Goal: Communication & Community: Answer question/provide support

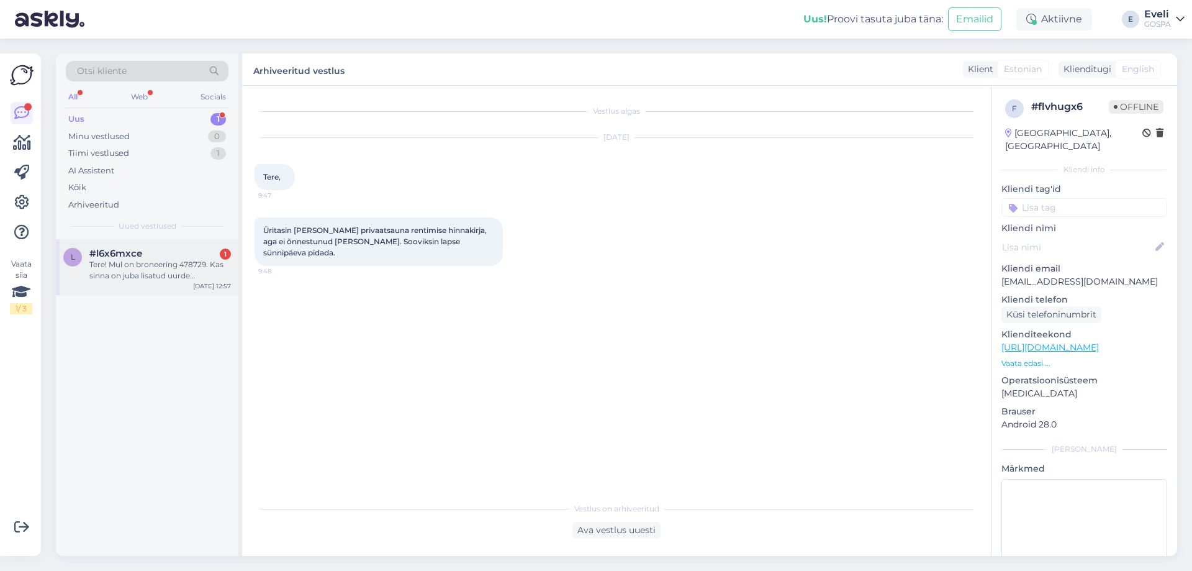
click at [120, 276] on div "Tere! Mul on broneering 478729. Kas sinna on juba lisatud uurde [PERSON_NAME] s…" at bounding box center [160, 270] width 142 height 22
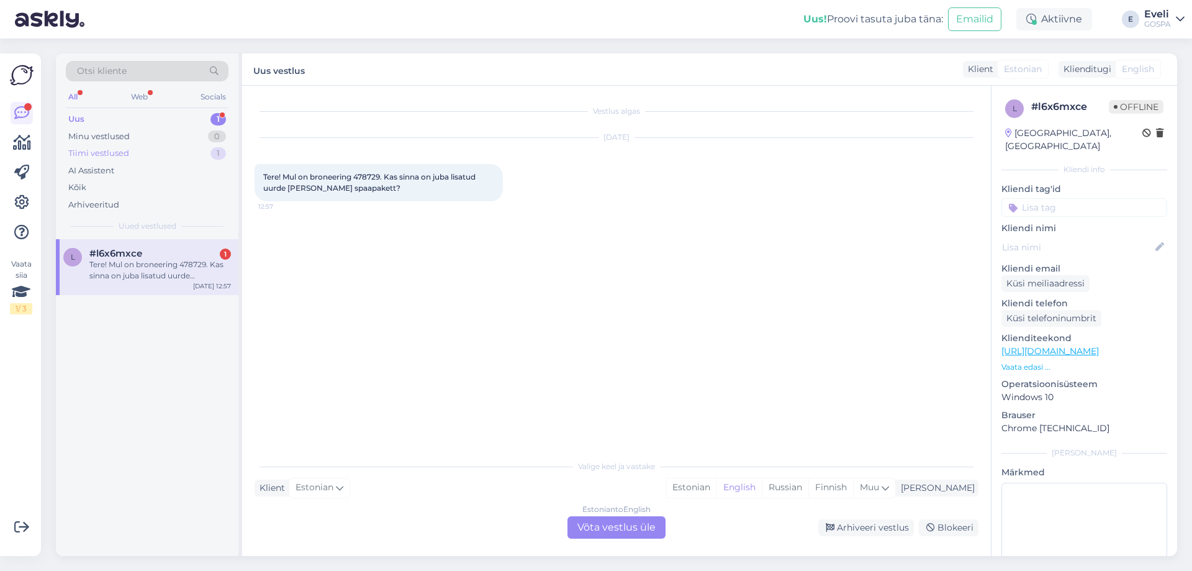
click at [112, 151] on div "Tiimi vestlused" at bounding box center [98, 153] width 61 height 12
click at [152, 282] on div "b [EMAIL_ADDRESS][DOMAIN_NAME] Varasemat aega tänaseks ei ole kahjuks enam pakk…" at bounding box center [147, 267] width 183 height 56
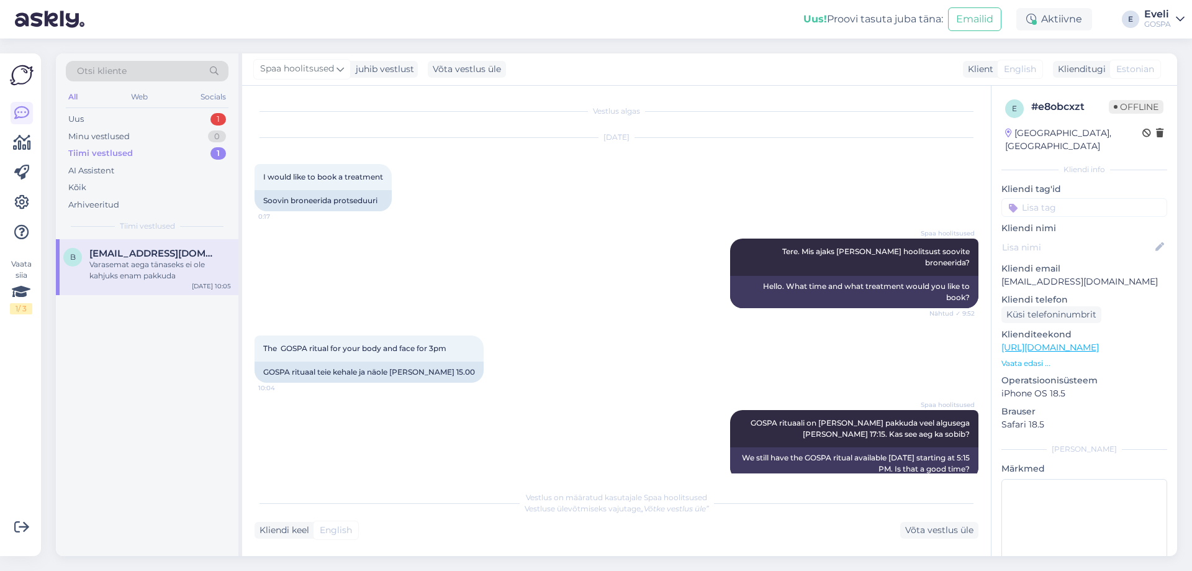
scroll to position [169, 0]
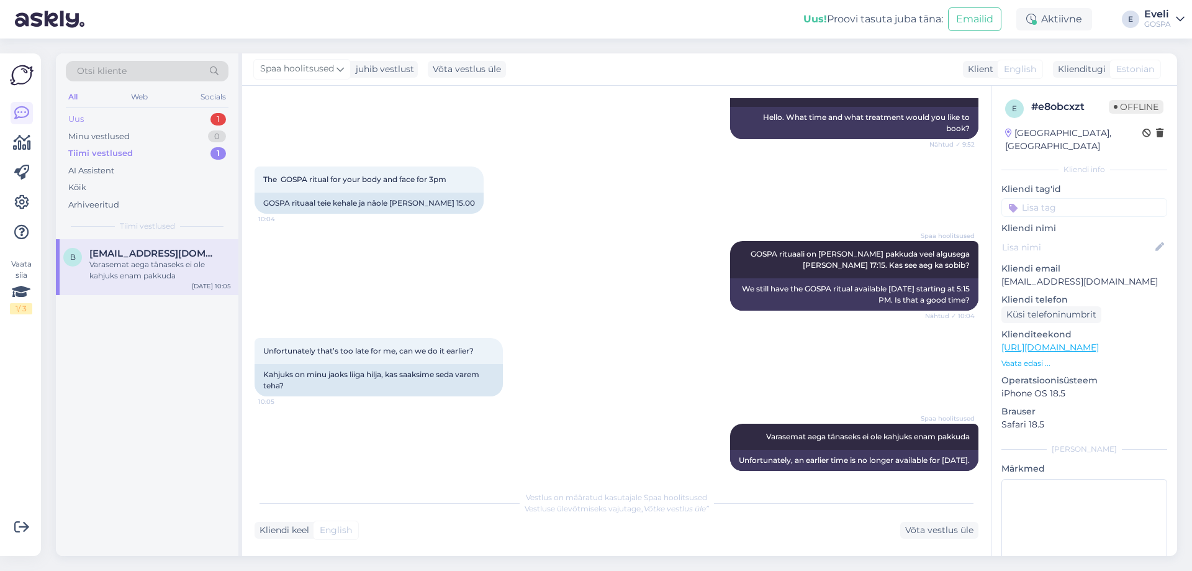
click at [111, 123] on div "Uus 1" at bounding box center [147, 119] width 163 height 17
click at [142, 279] on div "Tere! Mul on broneering 478729. Kas sinna on juba lisatud uurde [PERSON_NAME] s…" at bounding box center [160, 270] width 142 height 22
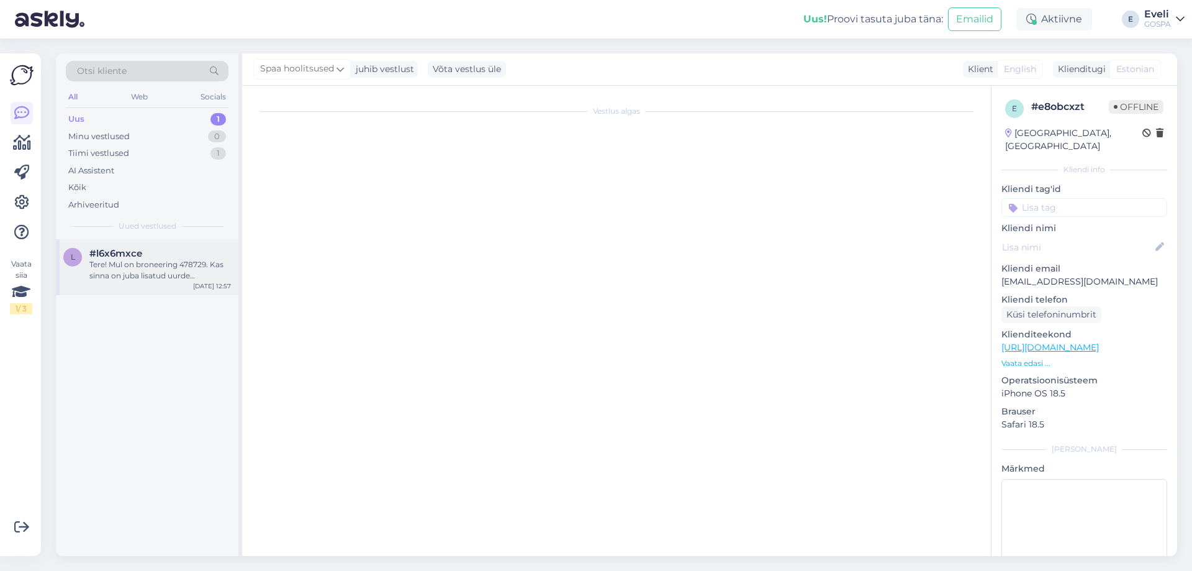
scroll to position [0, 0]
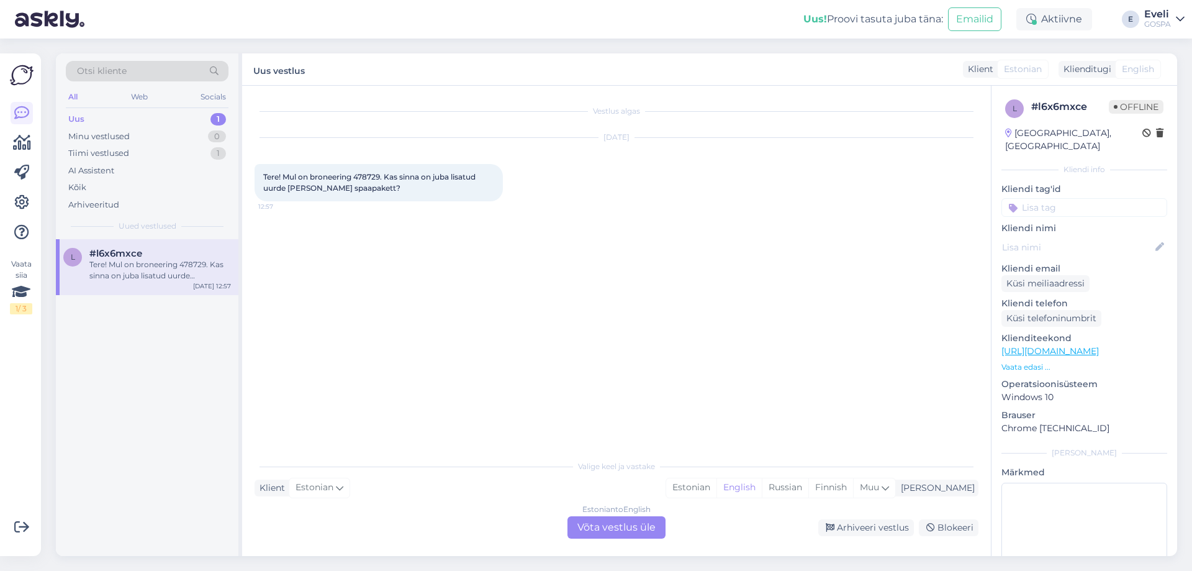
click at [740, 214] on div "[DATE] Tere! Mul on broneering 478729. Kas sinna on juba lisatud uurde [PERSON_…" at bounding box center [617, 169] width 724 height 91
click at [799, 227] on div "Vestlus algas [DATE] Tere! Mul on broneering 478729. Kas sinna on juba lisatud …" at bounding box center [622, 270] width 735 height 344
drag, startPoint x: 808, startPoint y: 303, endPoint x: 660, endPoint y: 291, distance: 148.3
click at [804, 303] on div "Vestlus algas [DATE] Tere! Mul on broneering 478729. Kas sinna on juba lisatud …" at bounding box center [622, 270] width 735 height 344
drag, startPoint x: 718, startPoint y: 293, endPoint x: 742, endPoint y: 263, distance: 37.9
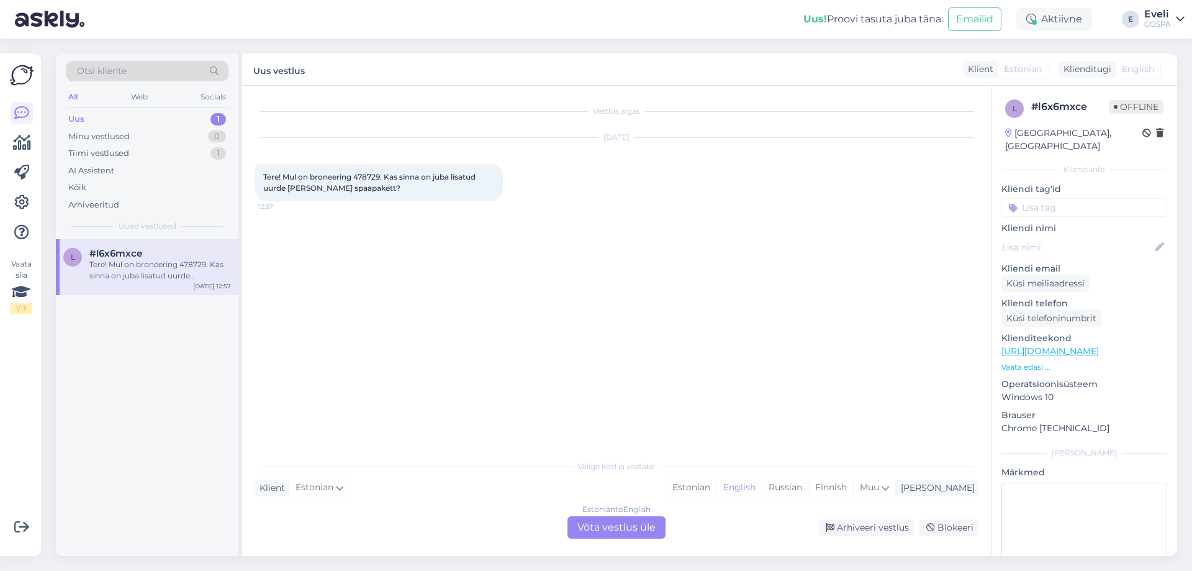
click at [718, 293] on div "Vestlus algas [DATE] Tere! Mul on broneering 478729. Kas sinna on juba lisatud …" at bounding box center [622, 270] width 735 height 344
click at [784, 308] on div "Vestlus algas [DATE] Tere! Mul on broneering 478729. Kas sinna on juba lisatud …" at bounding box center [622, 270] width 735 height 344
click at [705, 269] on div "Vestlus algas [DATE] Tere! Mul on broneering 478729. Kas sinna on juba lisatud …" at bounding box center [622, 270] width 735 height 344
click at [783, 290] on div "Vestlus algas [DATE] Tere! Mul on broneering 478729. Kas sinna on juba lisatud …" at bounding box center [622, 270] width 735 height 344
click at [344, 254] on div "Vestlus algas [DATE] Tere! Mul on broneering 478729. Kas sinna on juba lisatud …" at bounding box center [622, 270] width 735 height 344
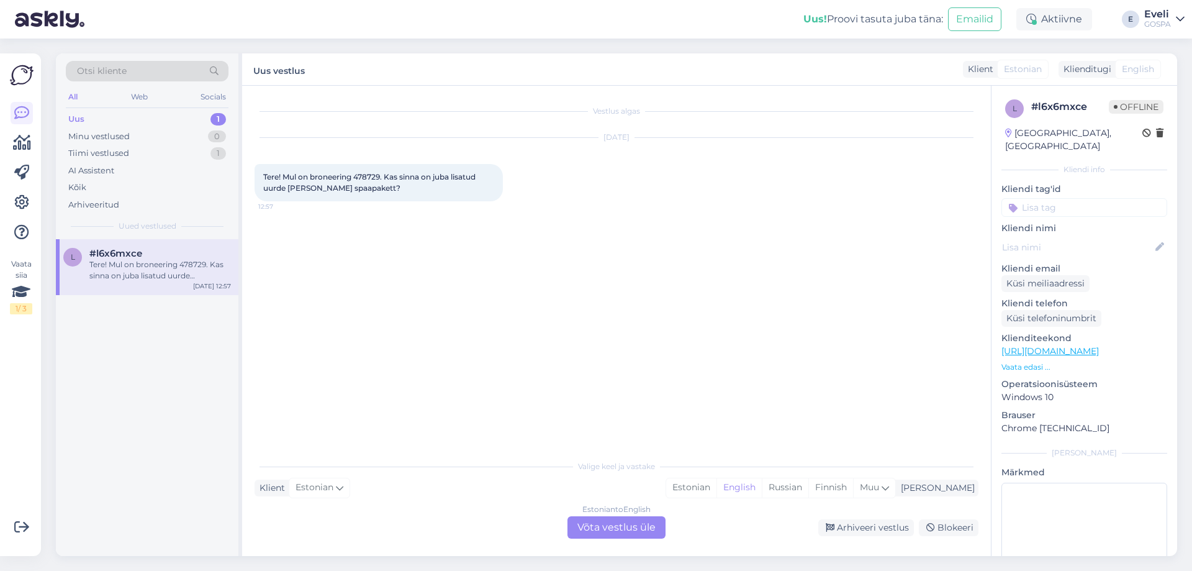
click at [655, 526] on div "Estonian to English Võta vestlus üle" at bounding box center [617, 527] width 98 height 22
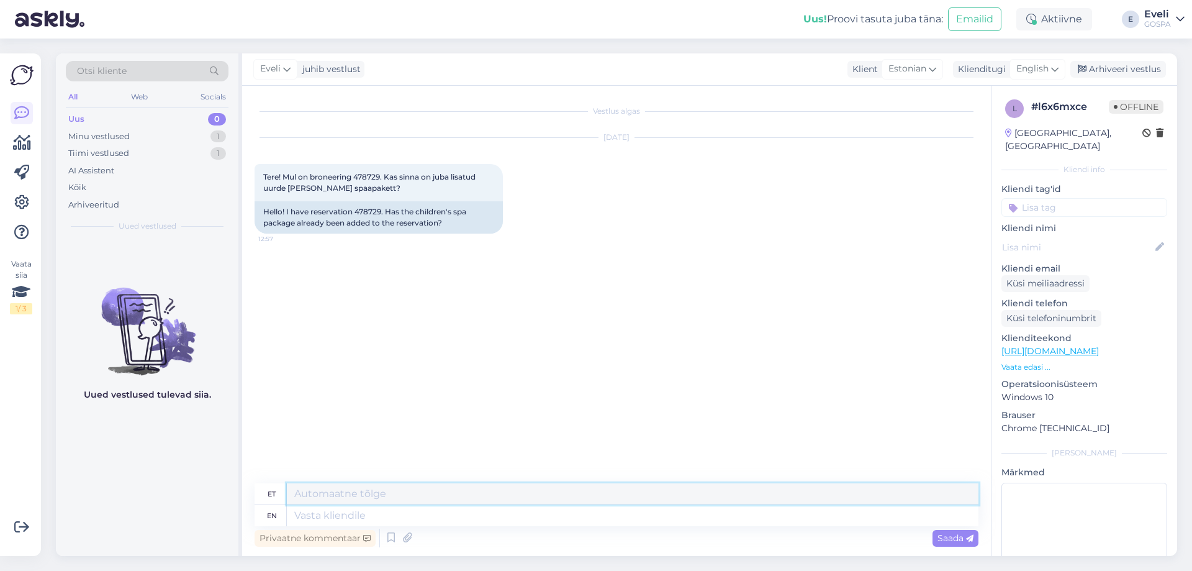
click at [351, 494] on textarea at bounding box center [633, 493] width 692 height 21
click at [1030, 70] on span "English" at bounding box center [1033, 69] width 32 height 14
type input "es"
click at [991, 141] on link "Estonian" at bounding box center [1009, 144] width 137 height 20
click at [314, 515] on textarea at bounding box center [617, 513] width 724 height 26
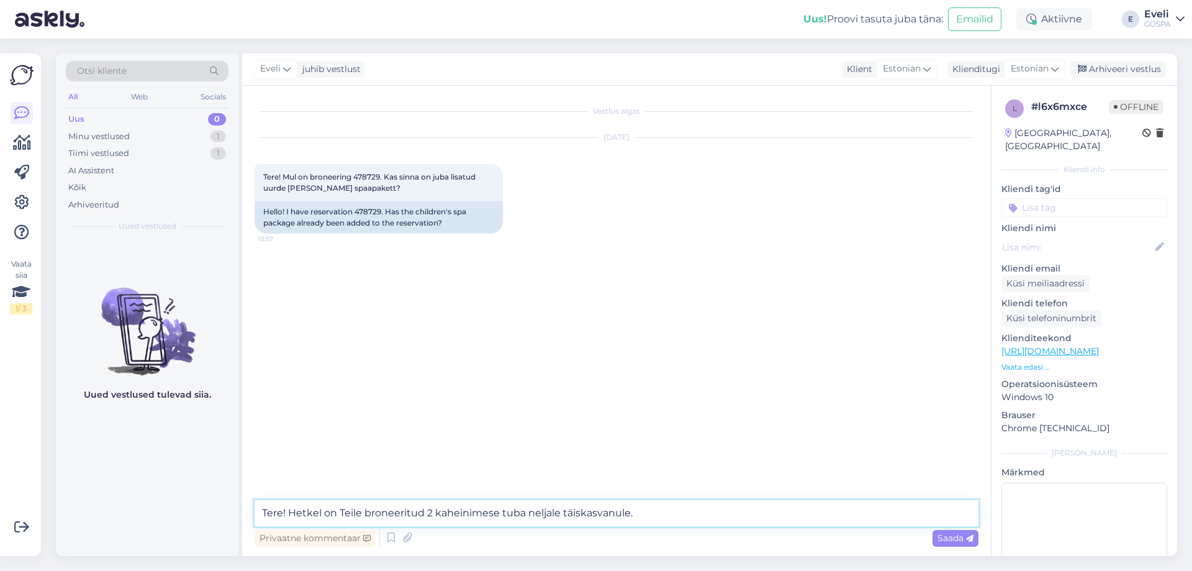
click at [427, 508] on textarea "Tere! Hetkel on Teile broneeritud 2 kaheinimese tuba neljale täiskasvanule." at bounding box center [617, 513] width 724 height 26
drag, startPoint x: 702, startPoint y: 512, endPoint x: 497, endPoint y: 514, distance: 204.9
click at [497, 514] on textarea "Tere! Hetkel on Teile broneeritud [PERSON_NAME] majutus 2 kaheinimese tuba nelj…" at bounding box center [617, 513] width 724 height 26
type textarea "Tere! Hetkel on Teile broneeritud [PERSON_NAME] majutus, 2 tuba ja 4 inimest. K…"
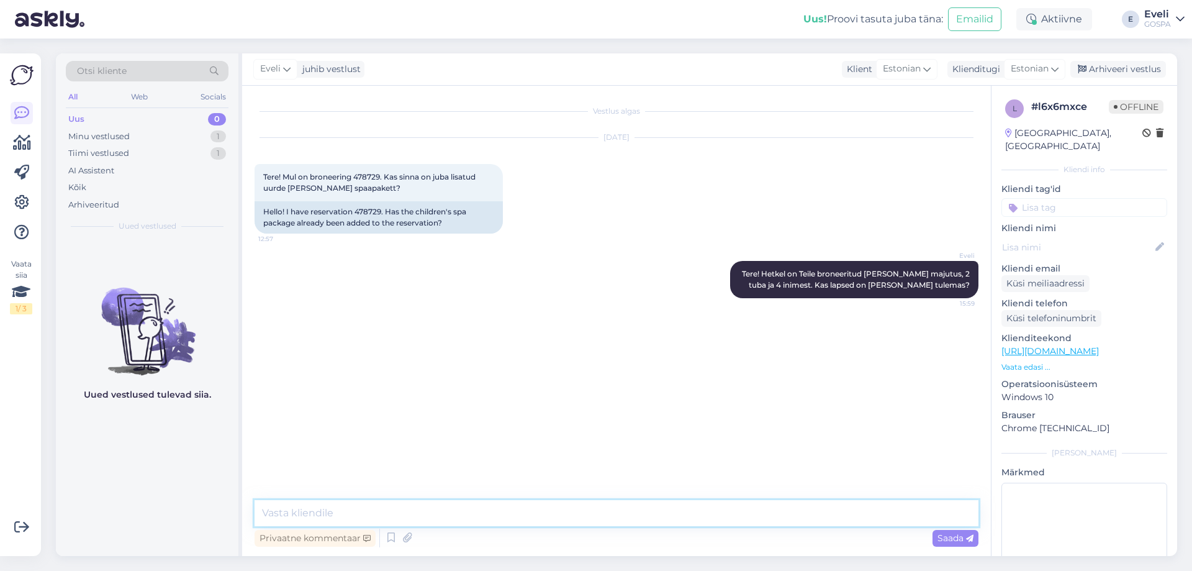
click at [574, 515] on textarea at bounding box center [617, 513] width 724 height 26
drag, startPoint x: 347, startPoint y: 512, endPoint x: 255, endPoint y: 512, distance: 91.3
click at [258, 512] on textarea "Lapse spaapaketi hind on 46 €. Kas soovite selle juurde lisada?" at bounding box center [617, 513] width 724 height 26
click at [627, 515] on textarea "Laste spaapaketi hind on 46 €. Kas soovite selle juurde lisada?" at bounding box center [617, 513] width 724 height 26
type textarea "Laste spaapaketi hind on 46 €. Kas soovite selle juurde lisada?"
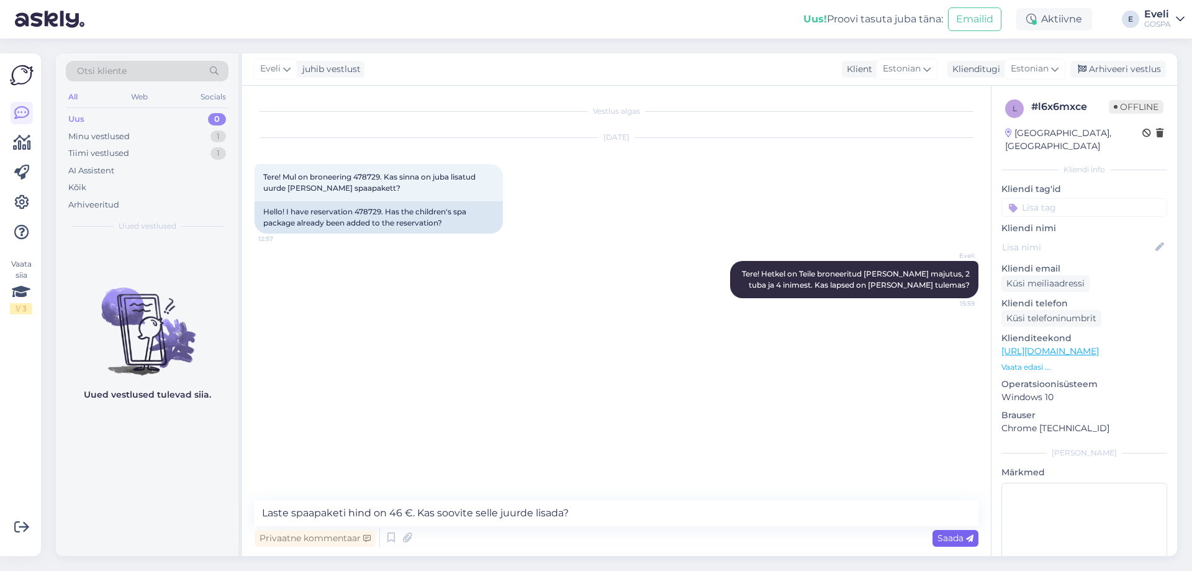
drag, startPoint x: 948, startPoint y: 538, endPoint x: 933, endPoint y: 503, distance: 38.2
click at [948, 538] on span "Saada" at bounding box center [956, 537] width 36 height 11
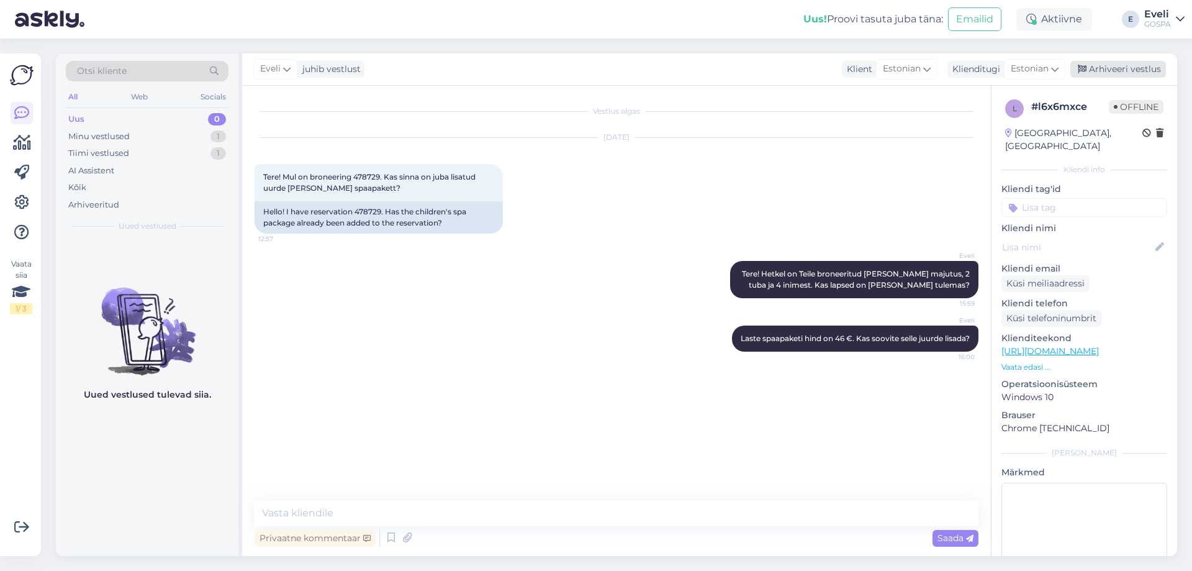
click at [1127, 66] on div "Arhiveeri vestlus" at bounding box center [1119, 69] width 96 height 17
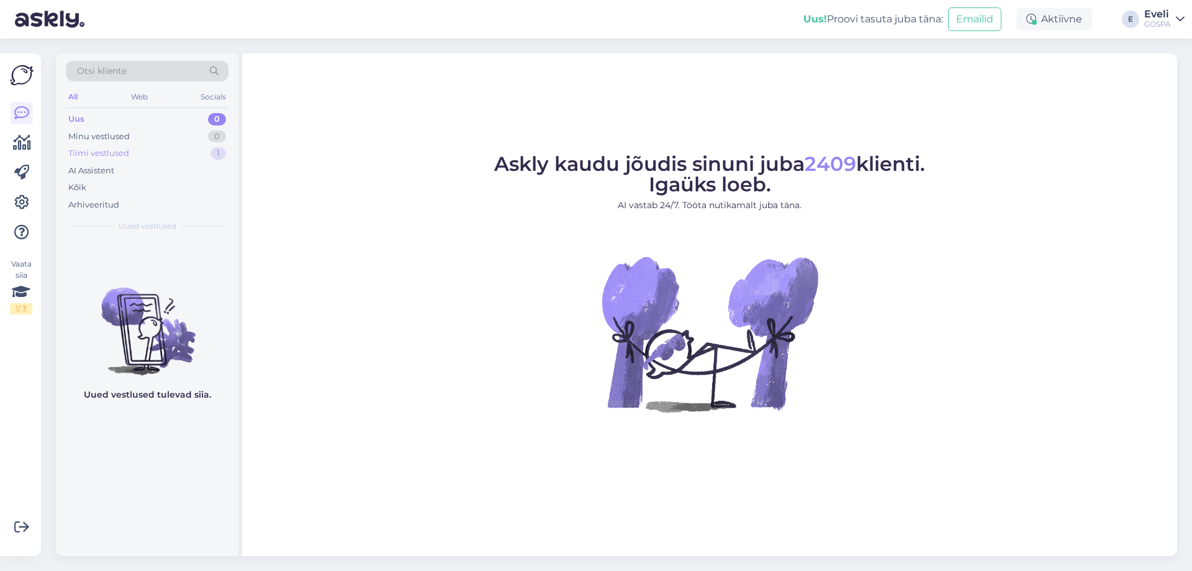
click at [143, 153] on div "Tiimi vestlused 1" at bounding box center [147, 153] width 163 height 17
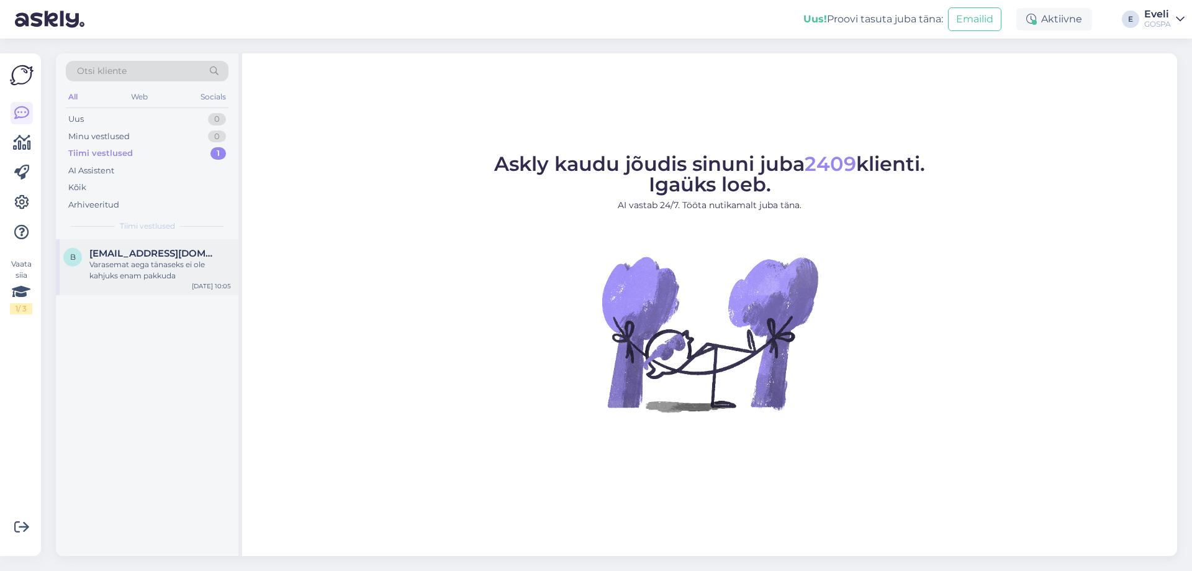
click at [133, 277] on div "Varasemat aega tänaseks ei ole kahjuks enam pakkuda" at bounding box center [160, 270] width 142 height 22
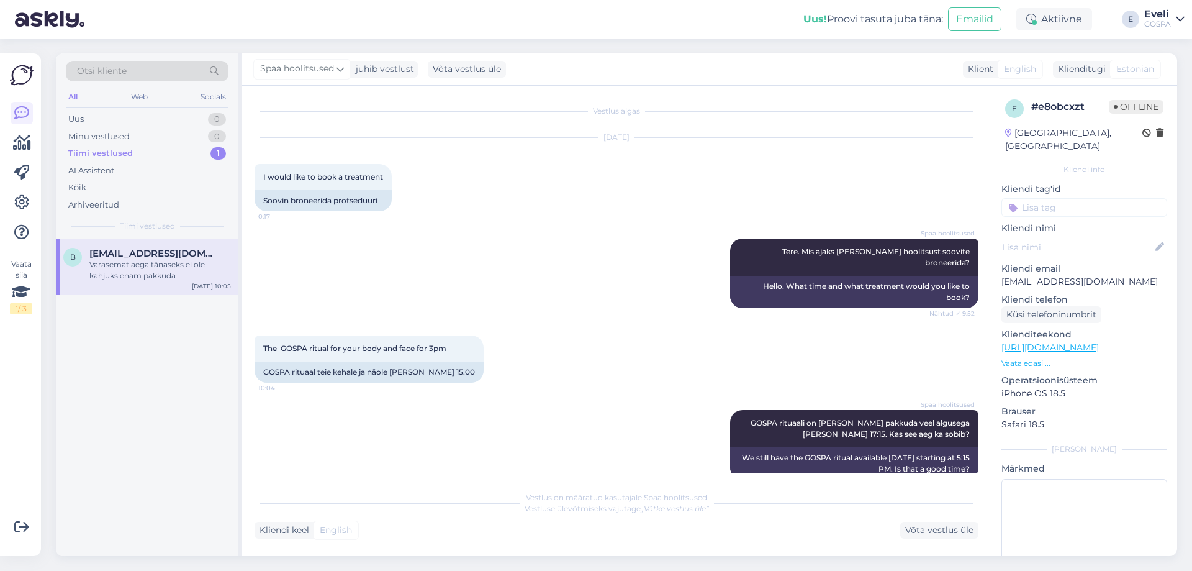
scroll to position [169, 0]
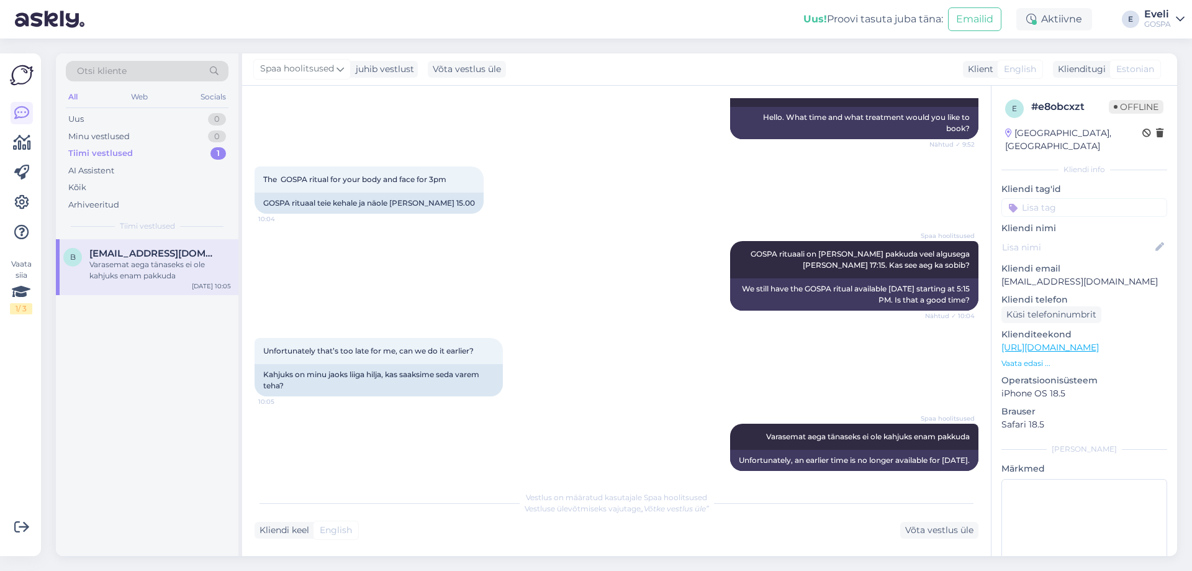
click at [1175, 27] on link "Eveli GOSPA" at bounding box center [1165, 19] width 40 height 20
click at [1063, 109] on div "Logi välja" at bounding box center [1074, 106] width 221 height 22
